Goal: Download file/media

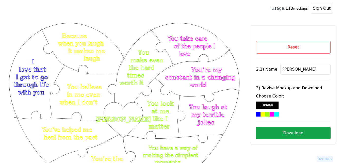
scroll to position [153, 0]
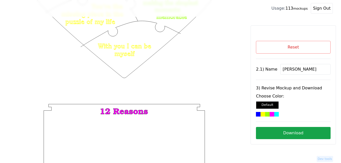
click at [302, 46] on button "Reset" at bounding box center [293, 47] width 75 height 13
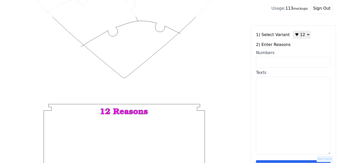
click at [299, 36] on select "♥ 12 ♥ 18 ♥ 28 ♥ 40 ♥ 50 ♥ 60 ♥ 70" at bounding box center [302, 35] width 18 height 8
click at [293, 31] on select "♥ 12 ♥ 18 ♥ 28 ♥ 40 ♥ 50 ♥ 60 ♥ 70" at bounding box center [302, 35] width 18 height 8
click at [281, 65] on input "Numbers" at bounding box center [293, 62] width 75 height 11
paste input "10, 16, 27, 33, 34, 35, 46,58, 60, 75, 83, 93, 97, 1oo, 91, 53, 54, 66"
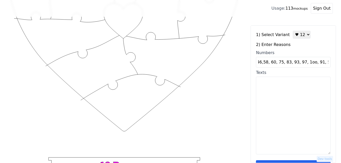
scroll to position [51, 0]
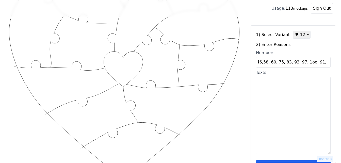
type input "10, 16, 27, 33, 34, 35, 46,58, 60, 75, 83, 93, 97, 1oo, 91, 53, 54, 66"
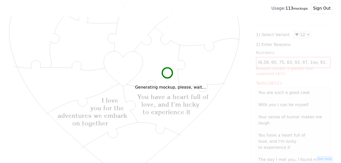
scroll to position [0, 0]
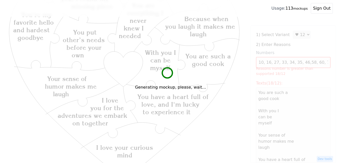
type textarea "You are such a good cook With you I can be myself Your sense of humor makes me …"
click at [298, 35] on select "♥ 12 ♥ 18 ♥ 28 ♥ 40 ♥ 50 ♥ 60 ♥ 70" at bounding box center [302, 35] width 18 height 8
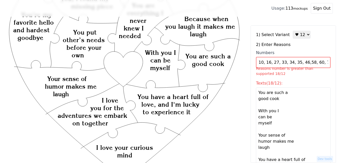
select select "2"
click at [293, 31] on select "♥ 12 ♥ 18 ♥ 28 ♥ 40 ♥ 50 ♥ 60 ♥ 70" at bounding box center [302, 35] width 18 height 8
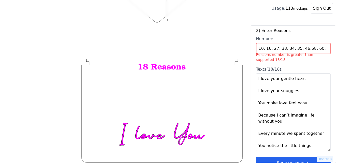
scroll to position [26, 0]
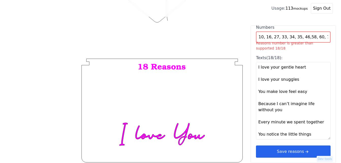
click at [305, 154] on icon "arrow right short" at bounding box center [307, 152] width 6 height 6
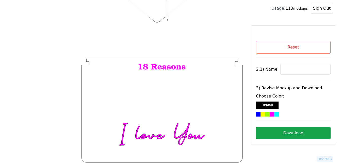
scroll to position [0, 0]
click at [292, 69] on input at bounding box center [306, 69] width 50 height 11
paste input "[PERSON_NAME]"
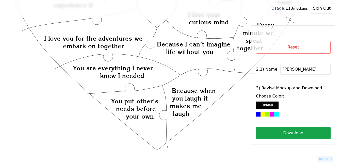
scroll to position [65, 0]
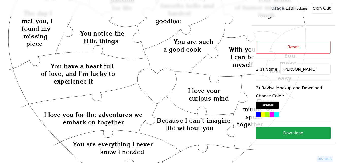
type input "[PERSON_NAME]"
click at [158, 82] on icon "Created with Snap Created with Snap Created with Snap You have a heart full of …" at bounding box center [157, 161] width 299 height 409
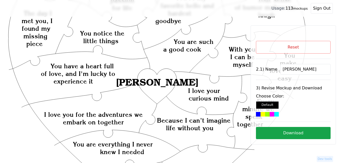
click at [270, 115] on div at bounding box center [272, 114] width 5 height 5
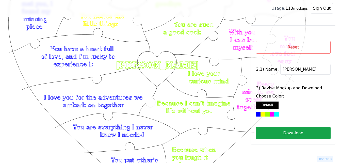
scroll to position [90, 0]
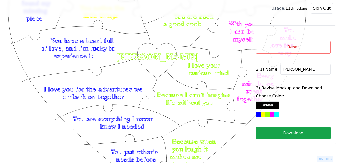
click at [305, 134] on button "Download" at bounding box center [293, 133] width 75 height 12
click at [281, 56] on div "Reset 2.1) Name [PERSON_NAME] 3) Revise Mockup and Download Choose Color: Defau…" at bounding box center [293, 90] width 75 height 98
click at [284, 47] on button "Reset" at bounding box center [293, 47] width 75 height 13
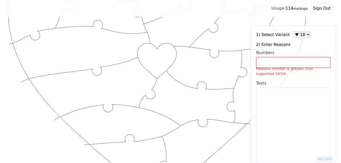
click at [300, 35] on select "♥ 12 ♥ 18 ♥ 28 ♥ 40 ♥ 50 ♥ 60 ♥ 70" at bounding box center [302, 35] width 18 height 8
select select "1"
click at [293, 31] on select "♥ 12 ♥ 18 ♥ 28 ♥ 40 ♥ 50 ♥ 60 ♥ 70" at bounding box center [302, 35] width 18 height 8
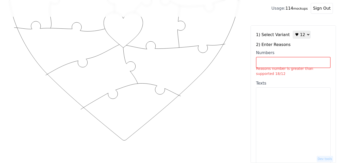
click at [282, 104] on textarea "Texts" at bounding box center [293, 126] width 75 height 78
paste textarea "1. I love looking at you smile with me 2. I love your cooking, it’s the best 3.…"
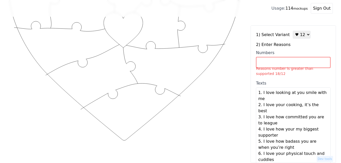
scroll to position [3, 0]
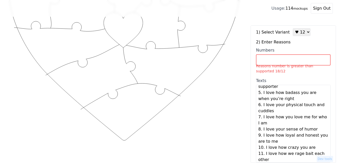
type textarea "I love looking at you smile with me I love your cooking, it’s the best I love h…"
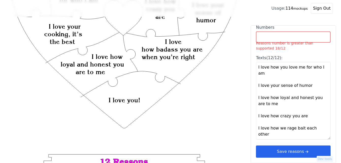
scroll to position [127, 0]
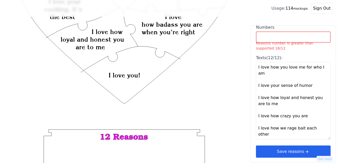
click at [301, 152] on button "Save reasons" at bounding box center [293, 152] width 75 height 12
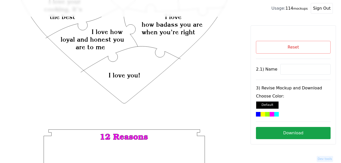
click at [294, 68] on input at bounding box center [306, 69] width 50 height 11
paste input "Jada"
type input "Jada"
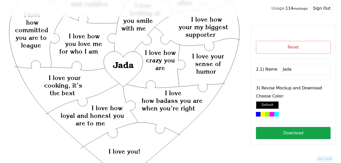
click at [299, 50] on button "Reset" at bounding box center [293, 47] width 75 height 13
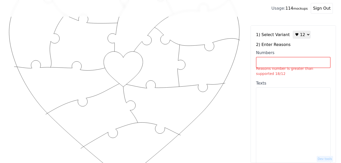
click at [284, 112] on textarea "Texts" at bounding box center [293, 126] width 75 height 78
paste textarea "1. I love looking at you smile with me 2. I love your cooking, it’s the best 3.…"
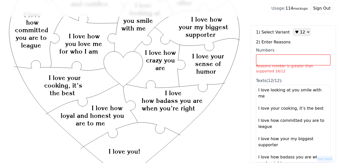
scroll to position [25, 0]
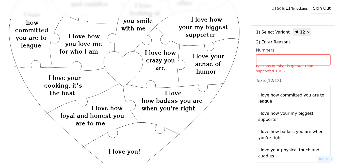
click at [286, 108] on textarea "I love looking at you smile with me I love your cooking, it’s the best I love h…" at bounding box center [293, 124] width 75 height 78
click at [284, 109] on textarea "I love looking at you smile with me I love your cooking, it’s the best I love h…" at bounding box center [293, 124] width 75 height 78
click at [288, 109] on textarea "I love looking at you smile with me I love your cooking, it’s the best I love h…" at bounding box center [293, 124] width 75 height 78
type textarea "I love looking at you smile with me I love your cooking, it’s the best I love h…"
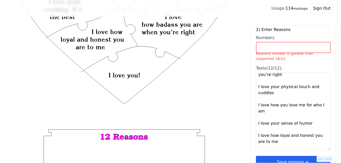
scroll to position [26, 0]
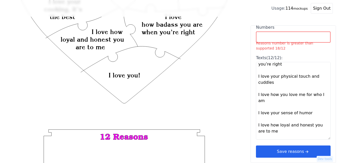
click at [304, 151] on icon "arrow right short" at bounding box center [307, 152] width 6 height 6
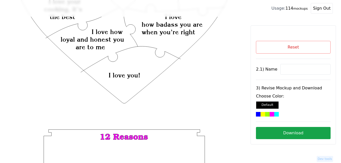
scroll to position [0, 0]
drag, startPoint x: 276, startPoint y: 69, endPoint x: 284, endPoint y: 70, distance: 7.9
click at [277, 69] on div "2.1) Name" at bounding box center [293, 69] width 75 height 11
click at [284, 70] on input at bounding box center [306, 69] width 50 height 11
paste input "Jada"
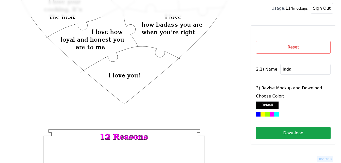
scroll to position [51, 0]
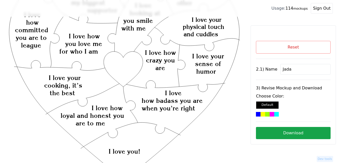
type input "Jada"
click at [121, 62] on icon "Created with Snap Created with Snap Created with Snap I love how badass you are…" at bounding box center [124, 140] width 233 height 339
click at [275, 115] on div at bounding box center [277, 114] width 5 height 5
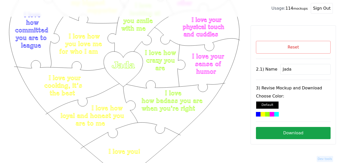
click at [286, 136] on button "Download" at bounding box center [293, 133] width 75 height 12
click at [230, 117] on icon "Created with Snap Created with Snap Created with Snap I love how badass you are…" at bounding box center [124, 140] width 233 height 339
click at [287, 46] on button "Reset" at bounding box center [293, 47] width 75 height 13
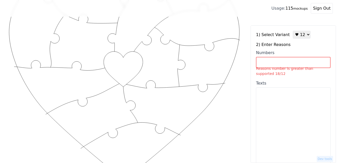
click at [282, 63] on input "Numbers Reasons number is greater than supported 18/12" at bounding box center [293, 62] width 75 height 11
paste input "1, 2, 5, 11, 12, 29, 53, 55, 65, 74, 95, 100"
type input "1, 2, 5, 11, 12, 29, 53, 55, 65, 74, 95, 100"
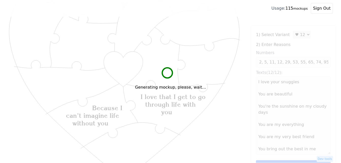
scroll to position [0, 0]
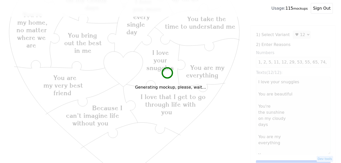
type textarea "I love your snuggles You are beautiful You're the sunshine on my cloudy days Yo…"
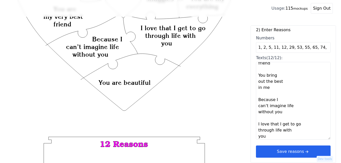
scroll to position [127, 0]
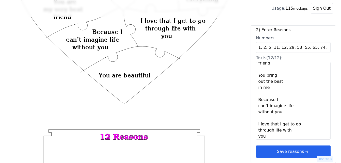
click at [314, 150] on button "Save reasons" at bounding box center [293, 152] width 75 height 12
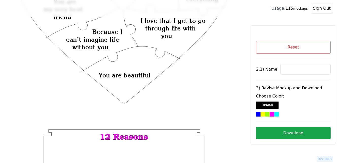
click at [289, 69] on input at bounding box center [306, 69] width 50 height 11
paste input "[PERSON_NAME]"
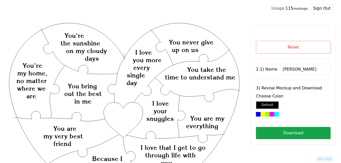
type input "[PERSON_NAME]"
click at [270, 115] on div at bounding box center [272, 114] width 5 height 5
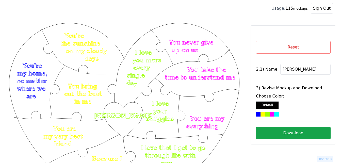
click at [285, 135] on button "Download" at bounding box center [293, 133] width 75 height 12
click at [305, 46] on button "Reset" at bounding box center [293, 47] width 75 height 13
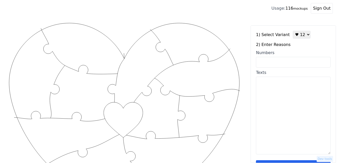
click at [299, 35] on select "♥ 12 ♥ 18 ♥ 28 ♥ 40 ♥ 50 ♥ 60 ♥ 70" at bounding box center [302, 35] width 18 height 8
select select "4"
click at [293, 31] on select "♥ 12 ♥ 18 ♥ 28 ♥ 40 ♥ 50 ♥ 60 ♥ 70" at bounding box center [302, 35] width 18 height 8
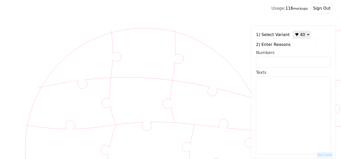
click at [285, 65] on input "Numbers" at bounding box center [293, 62] width 75 height 11
paste input "2,4,5,9,10,12,13,14,16,17,21,23,26,27,28,32,36,44,46,47,48,49,51,52,53,55,58,61…"
type input "2,4,5,9,10,12,13,14,16,17,21,23,26,27,28,32,36,44,46,47,48,49,51,52,53,55,58,61…"
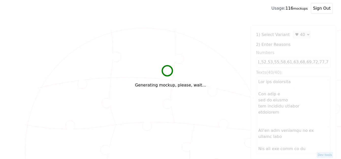
scroll to position [0, 0]
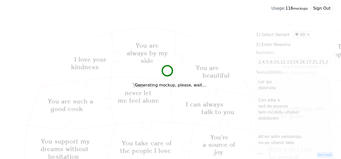
type textarea "Lor ips dolorsita Con adip e sed do eiusmo tem incididu utlabor etdolorem Ali'e…"
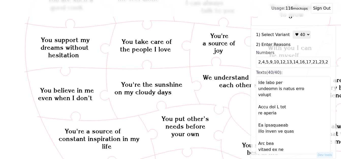
scroll to position [178, 0]
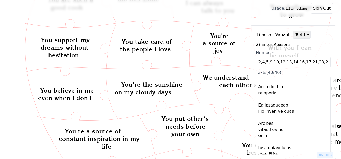
click at [237, 112] on icon "Created with Snap Created with Snap Created with Snap You have a way of making …" at bounding box center [344, 150] width 673 height 461
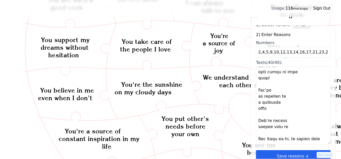
scroll to position [15, 0]
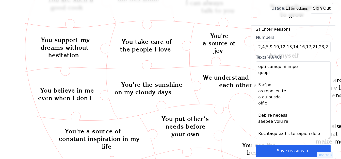
drag, startPoint x: 303, startPoint y: 153, endPoint x: 297, endPoint y: 153, distance: 5.3
click at [304, 153] on icon "arrow right short" at bounding box center [307, 151] width 6 height 6
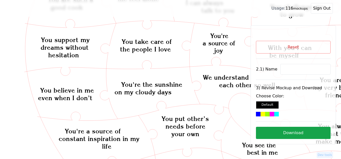
scroll to position [0, 0]
click at [292, 67] on input at bounding box center [306, 69] width 50 height 11
paste input "Chelsea"
type input "Chelsea"
click at [241, 106] on icon "Created with Snap Created with Snap Created with Snap You have a way of making …" at bounding box center [344, 150] width 673 height 461
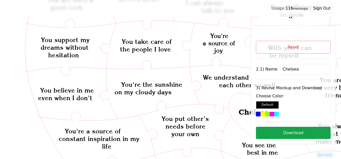
click at [275, 114] on div at bounding box center [277, 114] width 5 height 5
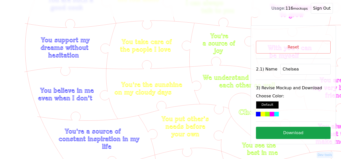
click at [309, 132] on button "Download" at bounding box center [293, 133] width 75 height 12
